Goal: Task Accomplishment & Management: Use online tool/utility

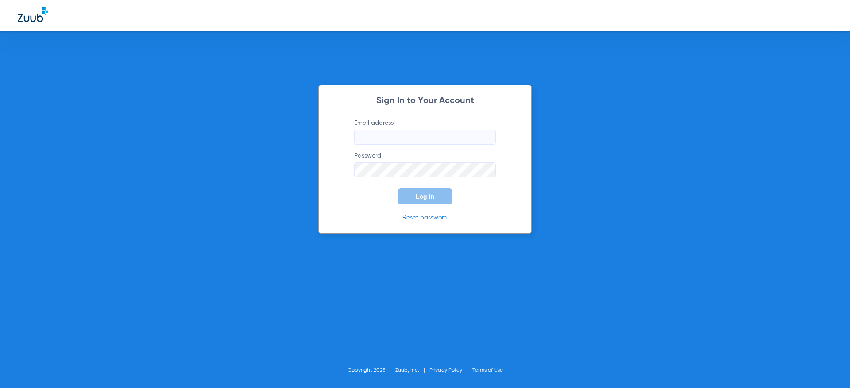
click at [435, 127] on label "Email address" at bounding box center [425, 132] width 142 height 26
click at [435, 132] on input "Email address" at bounding box center [425, 137] width 142 height 15
type input "[PERSON_NAME][EMAIL_ADDRESS][DOMAIN_NAME]"
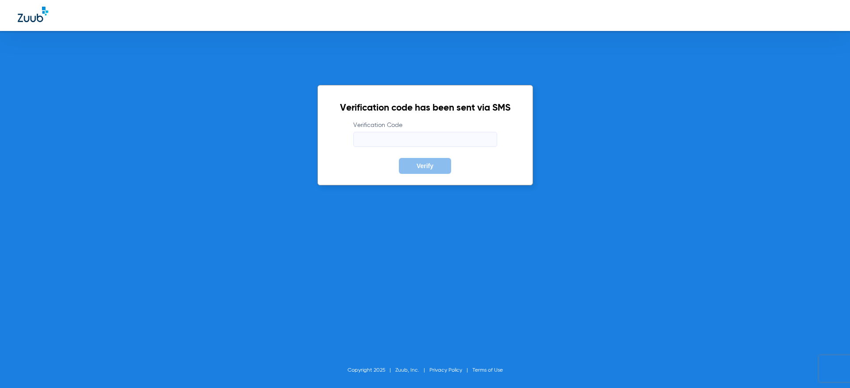
click at [370, 136] on input "Verification Code" at bounding box center [425, 139] width 144 height 15
type input "678644"
click at [402, 218] on div "Verification code has been sent via SMS Verification Code 678644 Verify Copyrig…" at bounding box center [425, 194] width 850 height 388
click at [426, 169] on span "Verify" at bounding box center [424, 165] width 17 height 7
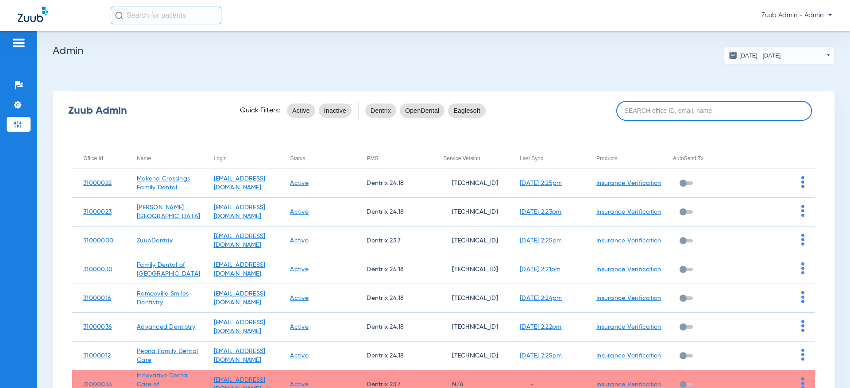
click at [721, 119] on input at bounding box center [714, 111] width 196 height 20
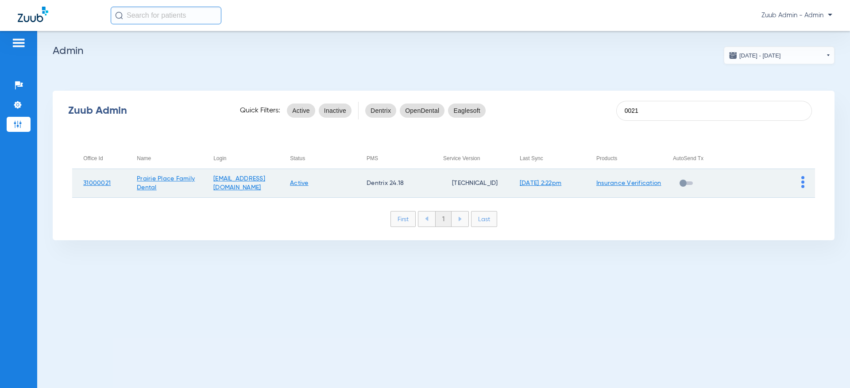
type input "0021"
click at [798, 179] on td at bounding box center [776, 183] width 77 height 29
click at [801, 183] on img at bounding box center [802, 182] width 3 height 12
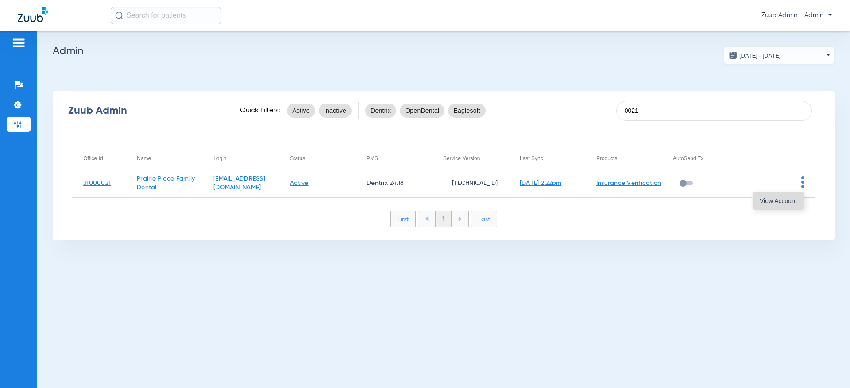
click at [755, 202] on button "View Account" at bounding box center [777, 201] width 51 height 18
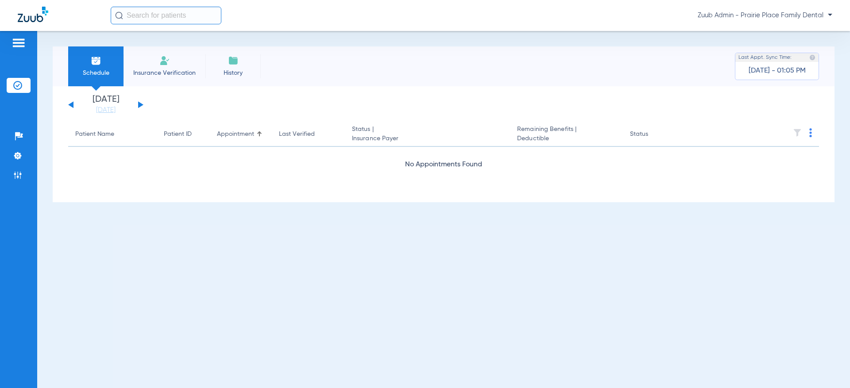
click at [146, 19] on input "text" at bounding box center [166, 16] width 111 height 18
paste input "15394"
type input "1"
click at [10, 165] on ul "Help Center Settings Admin" at bounding box center [19, 160] width 24 height 63
click at [12, 170] on li "Admin" at bounding box center [19, 175] width 24 height 15
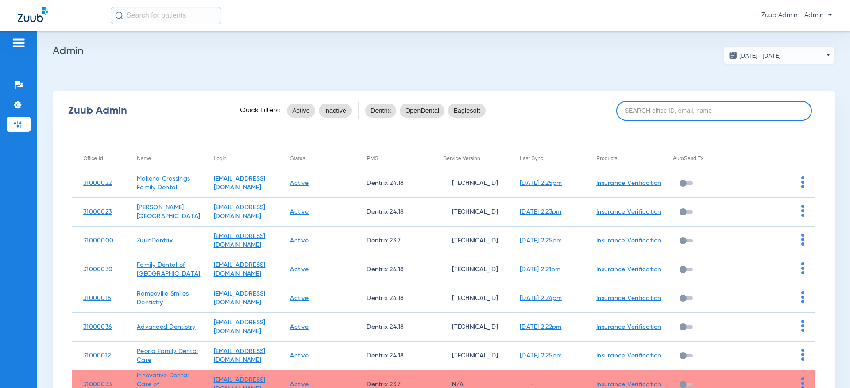
click at [686, 117] on input at bounding box center [714, 111] width 196 height 20
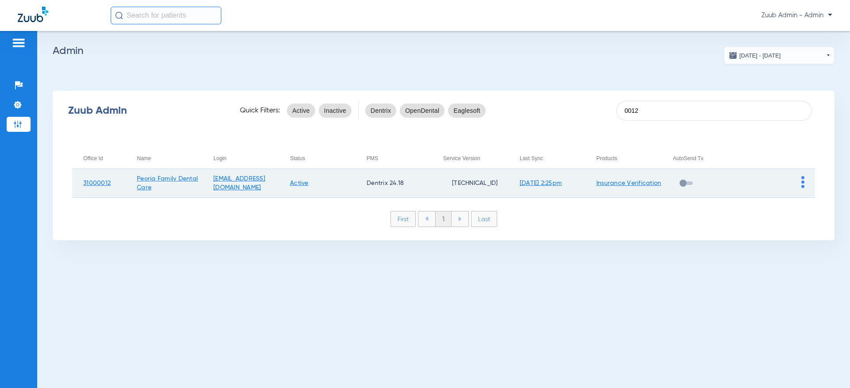
type input "0012"
click at [805, 186] on td at bounding box center [776, 183] width 77 height 29
click at [802, 183] on img at bounding box center [802, 182] width 3 height 12
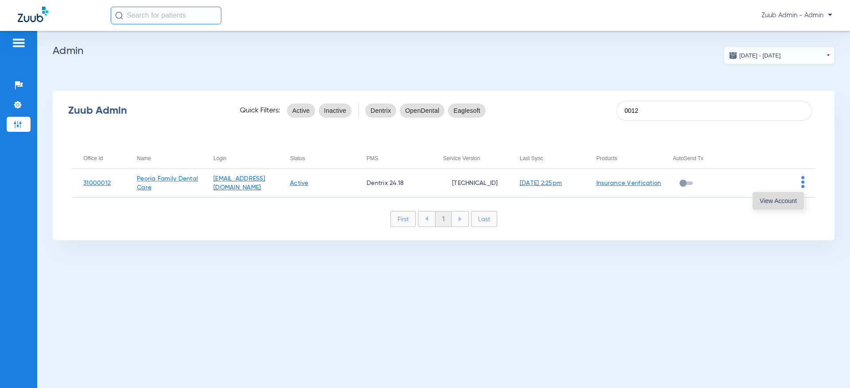
click at [778, 194] on button "View Account" at bounding box center [777, 201] width 51 height 18
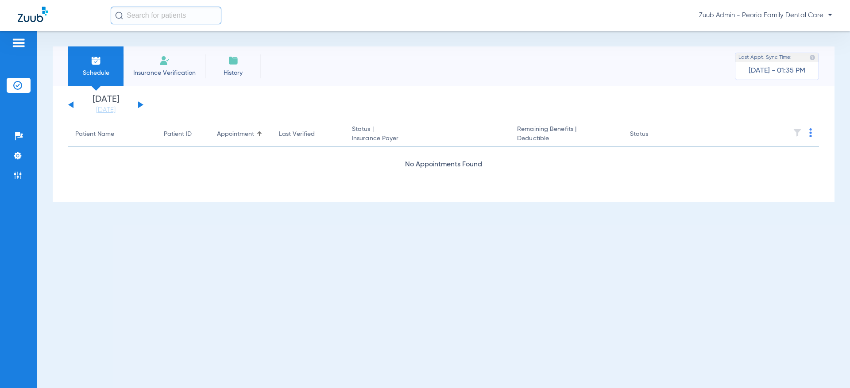
click at [176, 17] on input "text" at bounding box center [166, 16] width 111 height 18
paste input "15394"
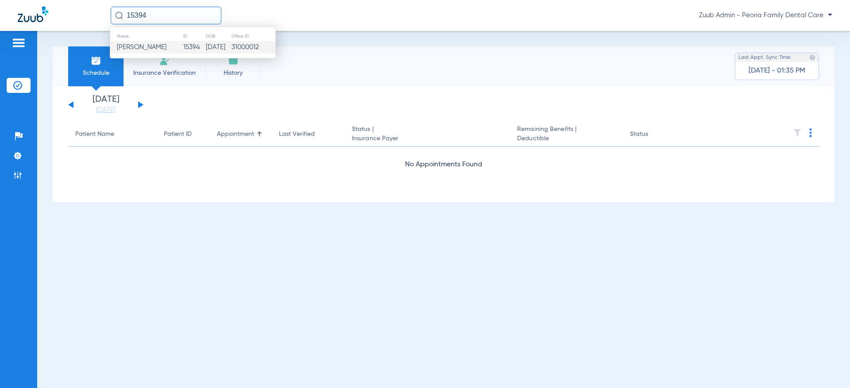
type input "15394"
click at [205, 43] on td "[DATE]" at bounding box center [218, 47] width 26 height 12
